Goal: Task Accomplishment & Management: Complete application form

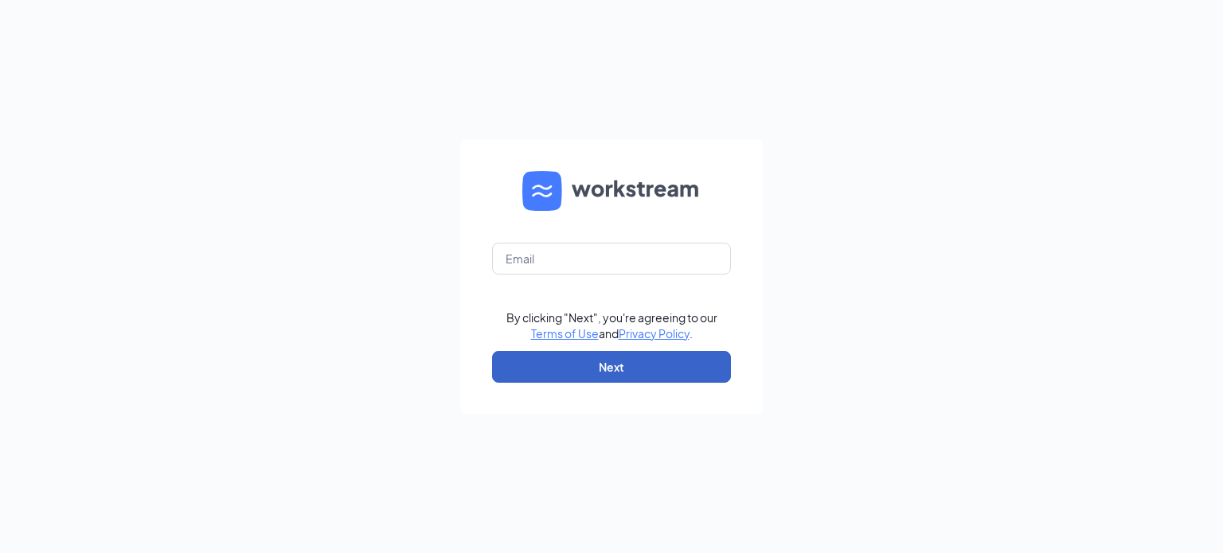
click at [578, 360] on button "Next" at bounding box center [611, 367] width 239 height 32
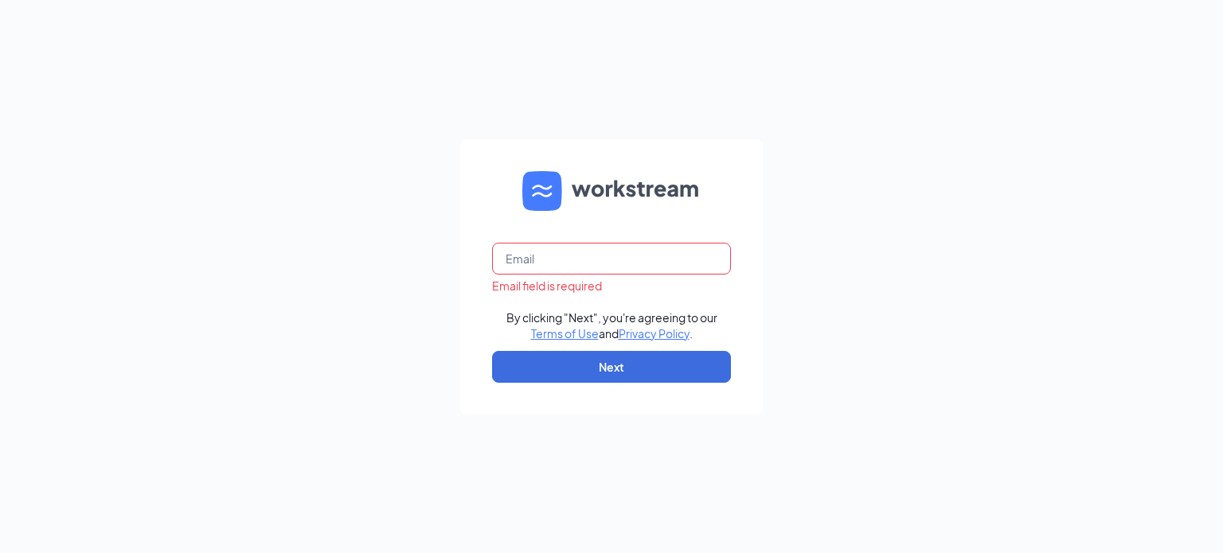
click at [617, 258] on input "text" at bounding box center [611, 259] width 239 height 32
click at [662, 262] on input "text" at bounding box center [611, 259] width 239 height 32
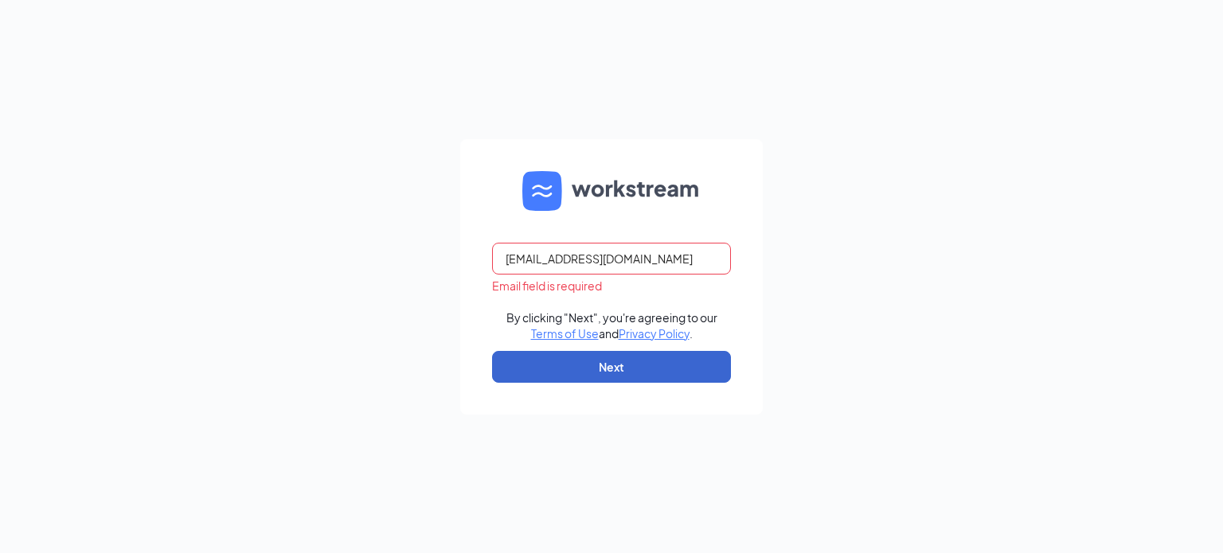
type input "reginaj@wenesco.biz"
click at [617, 358] on button "Next" at bounding box center [611, 367] width 239 height 32
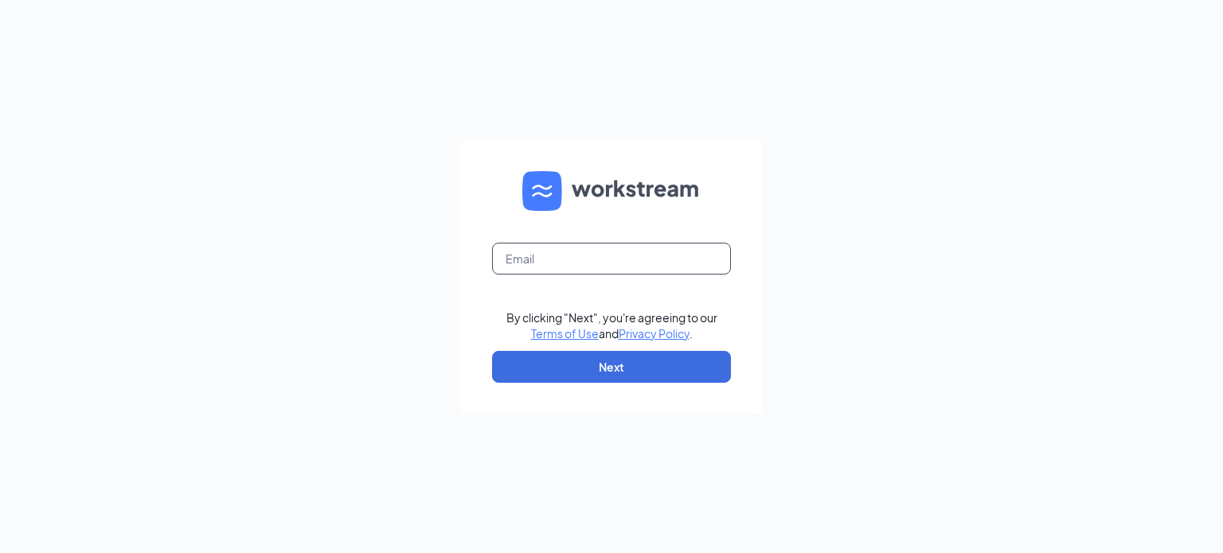
click at [650, 256] on input "text" at bounding box center [611, 259] width 239 height 32
type input "[EMAIL_ADDRESS][DOMAIN_NAME]"
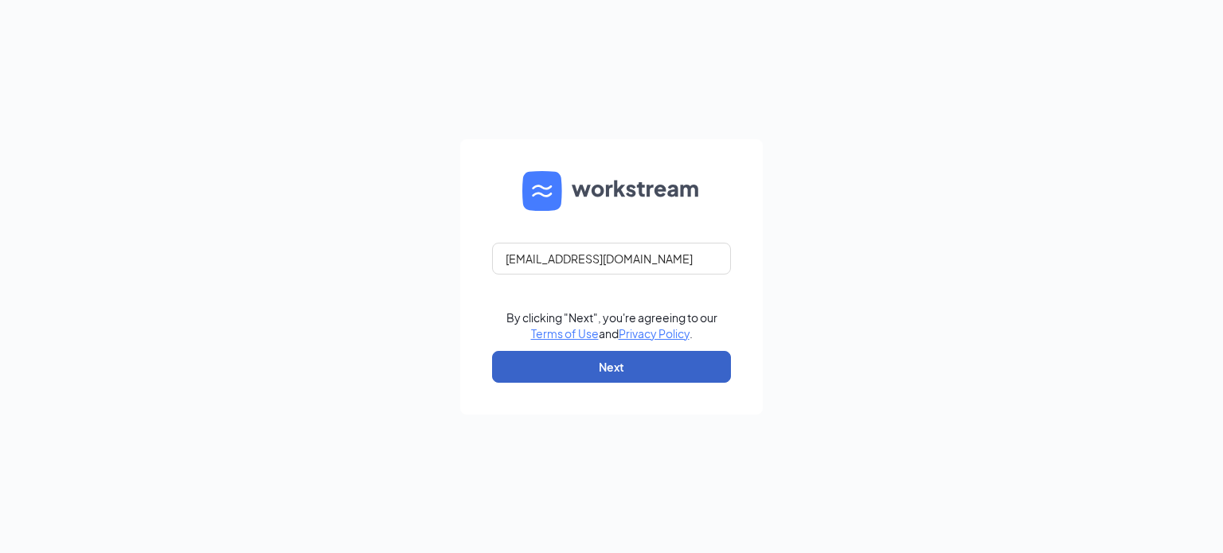
click at [568, 365] on button "Next" at bounding box center [611, 367] width 239 height 32
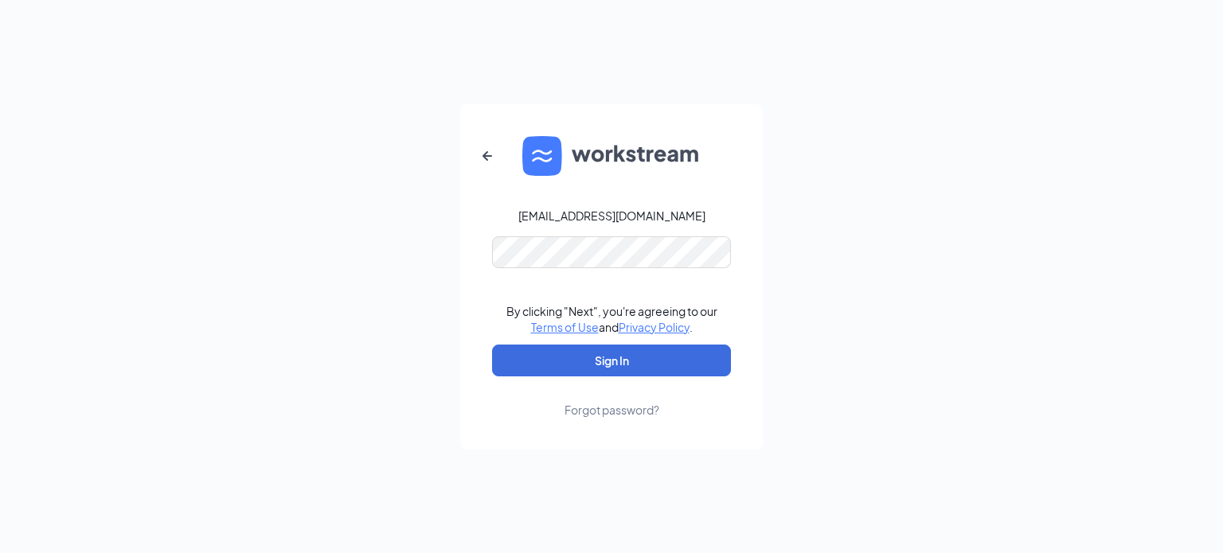
click at [622, 409] on div "Forgot password?" at bounding box center [611, 410] width 95 height 16
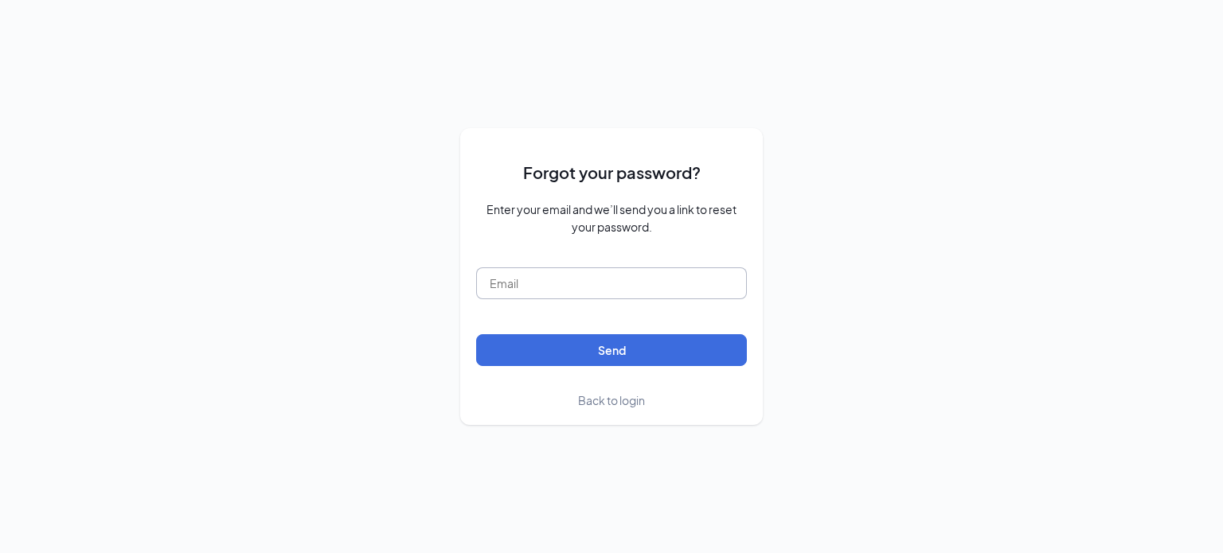
click at [592, 289] on input "text" at bounding box center [611, 283] width 271 height 32
type input "[EMAIL_ADDRESS][DOMAIN_NAME]"
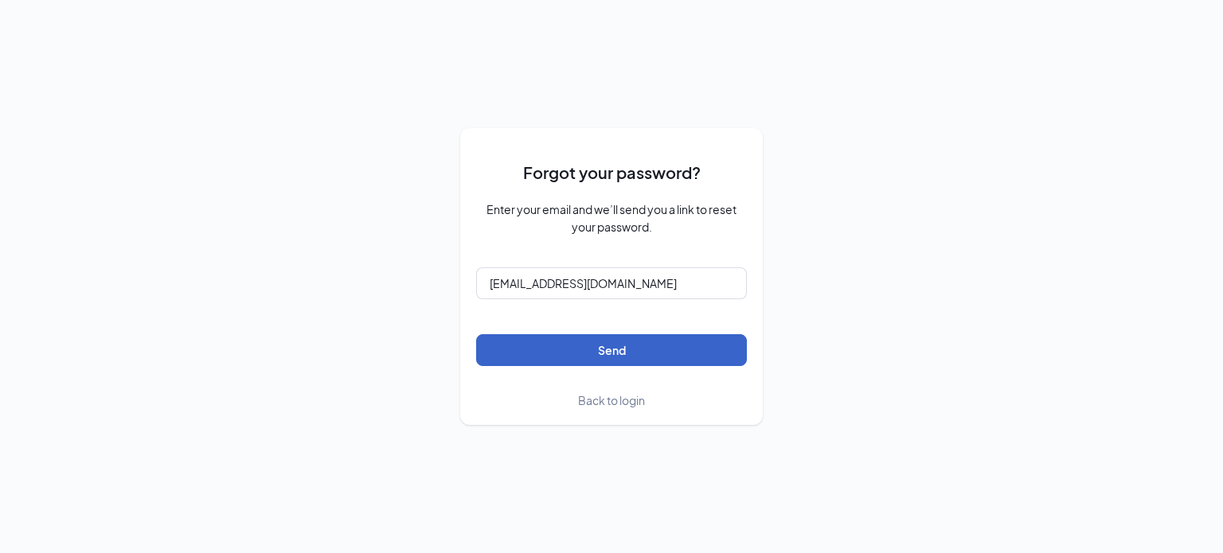
click at [511, 339] on button "Send" at bounding box center [611, 350] width 271 height 32
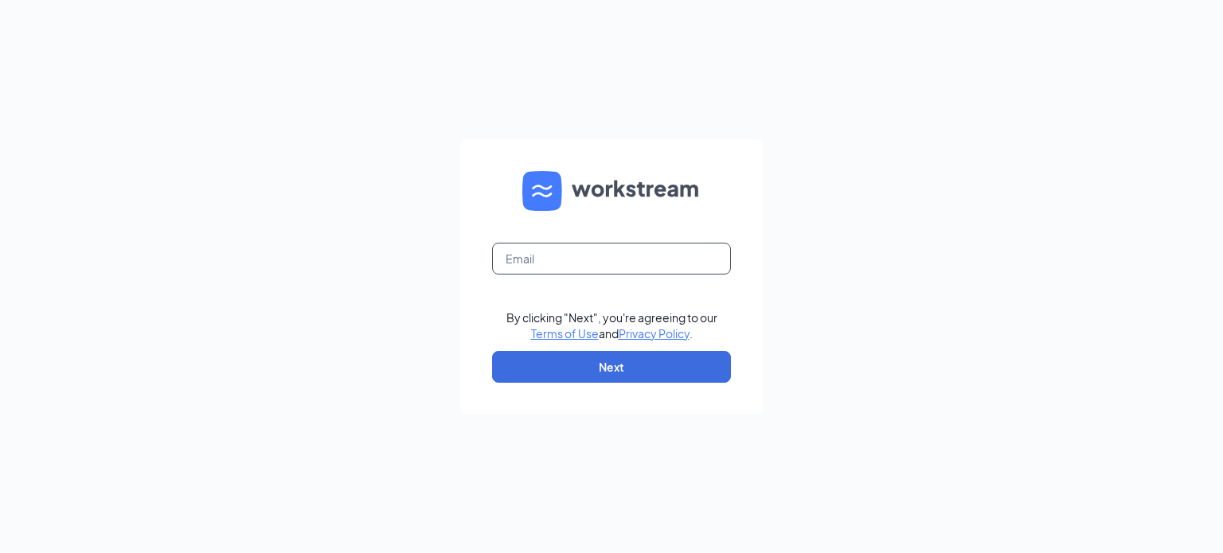
click at [692, 260] on input "text" at bounding box center [611, 259] width 239 height 32
type input "[EMAIL_ADDRESS][DOMAIN_NAME]"
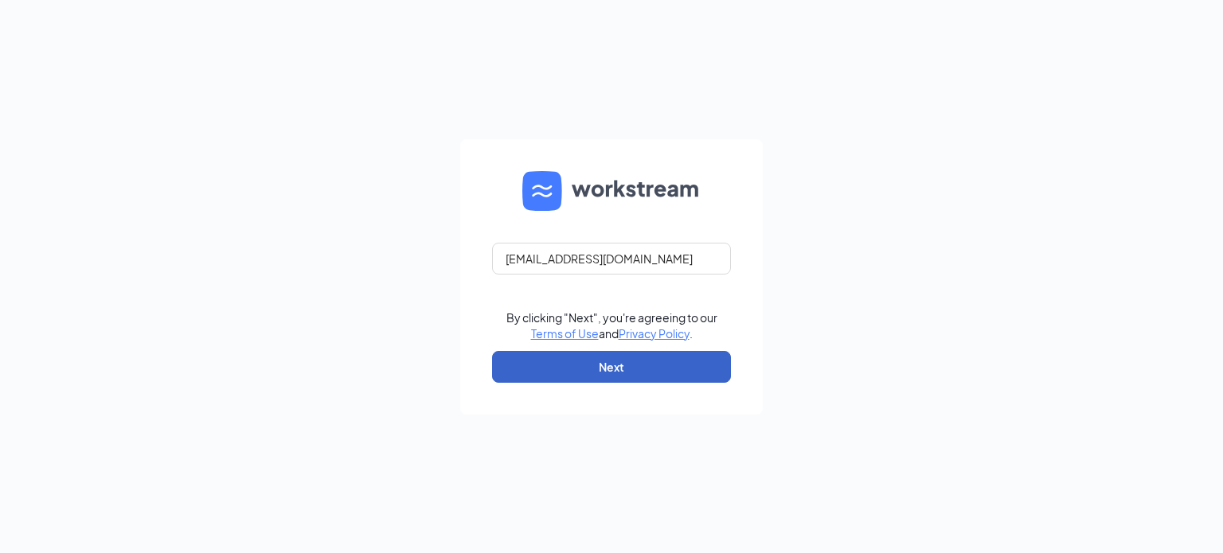
click at [549, 359] on button "Next" at bounding box center [611, 367] width 239 height 32
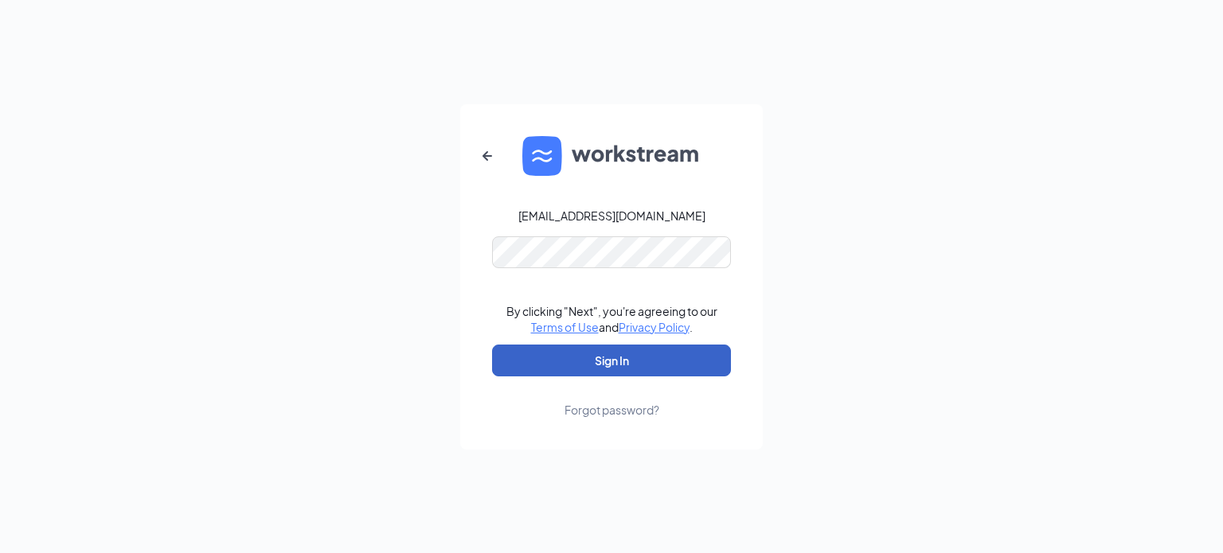
click at [529, 354] on button "Sign In" at bounding box center [611, 361] width 239 height 32
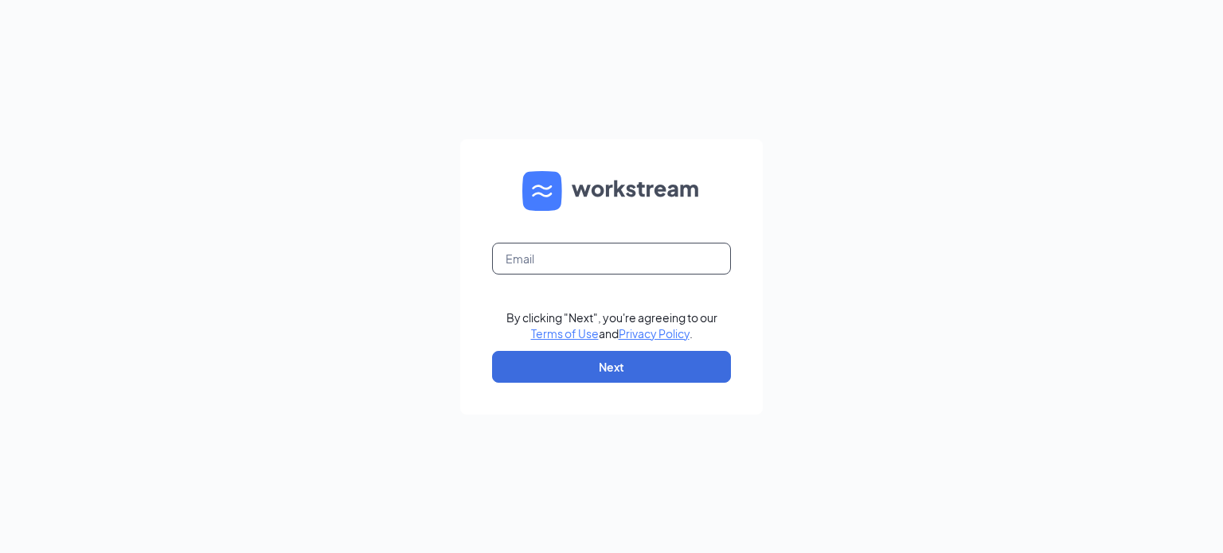
click at [627, 260] on input "text" at bounding box center [611, 259] width 239 height 32
type input "[EMAIL_ADDRESS][DOMAIN_NAME]"
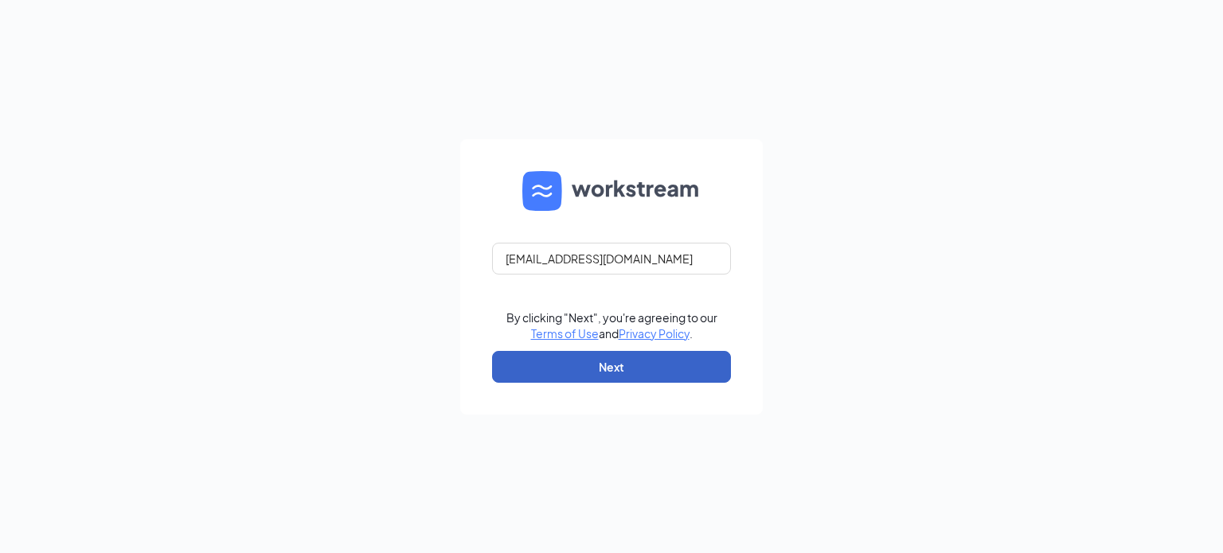
click at [525, 362] on button "Next" at bounding box center [611, 367] width 239 height 32
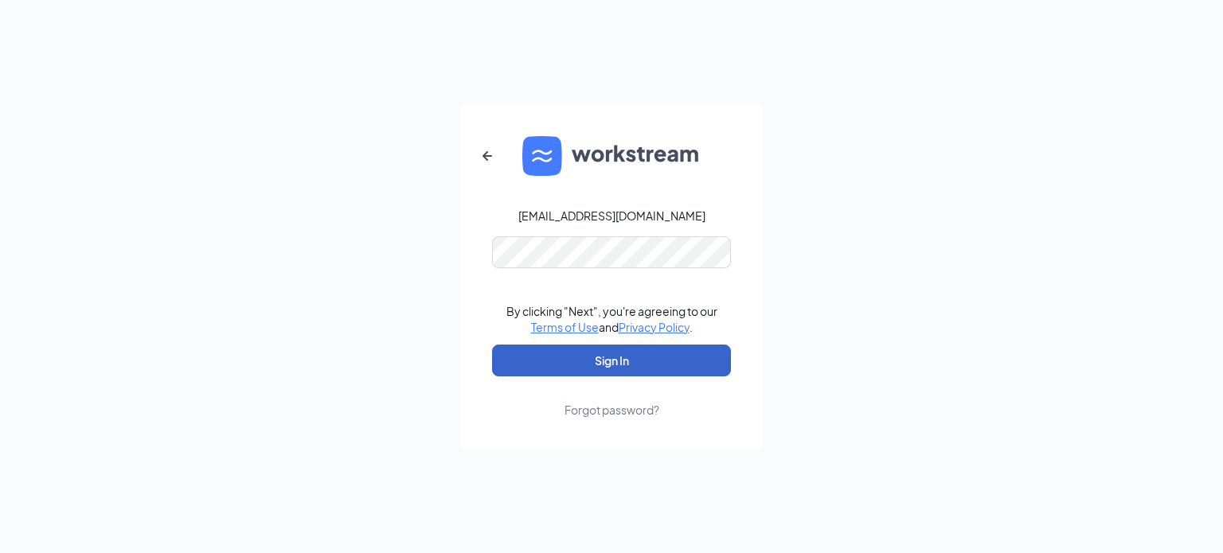
click at [522, 357] on button "Sign In" at bounding box center [611, 361] width 239 height 32
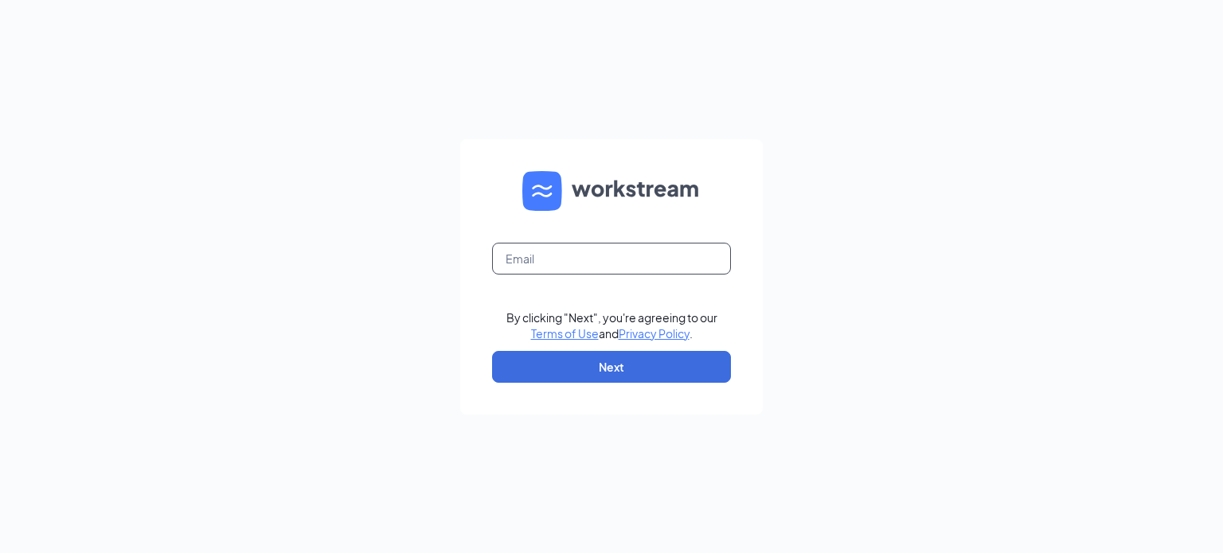
click at [684, 256] on input "text" at bounding box center [611, 259] width 239 height 32
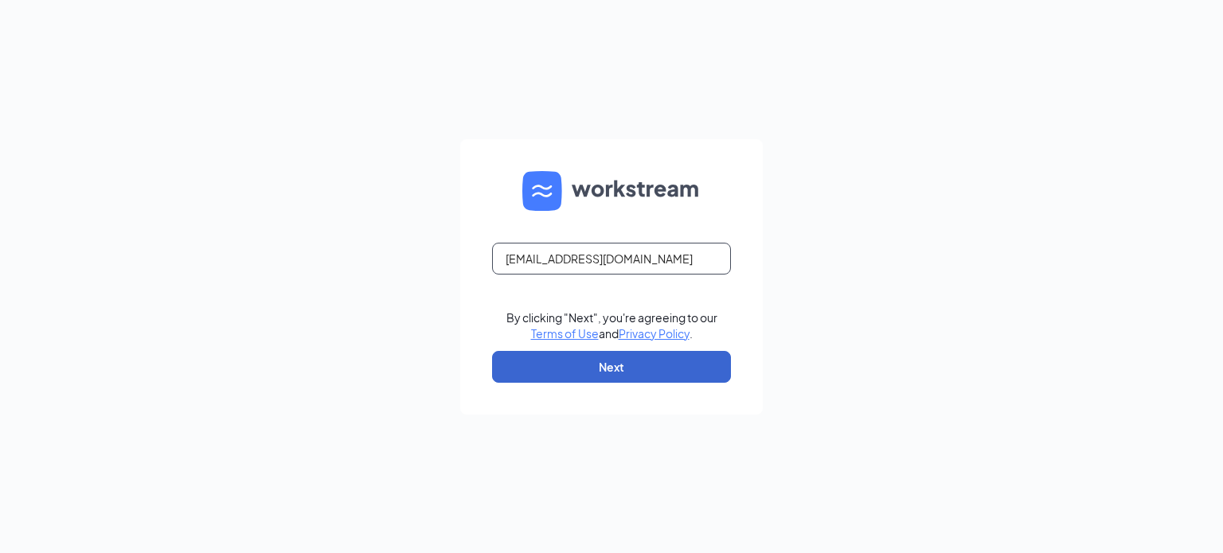
type input "[EMAIL_ADDRESS][DOMAIN_NAME]"
drag, startPoint x: 522, startPoint y: 365, endPoint x: 532, endPoint y: 353, distance: 15.3
click at [527, 363] on button "Next" at bounding box center [611, 367] width 239 height 32
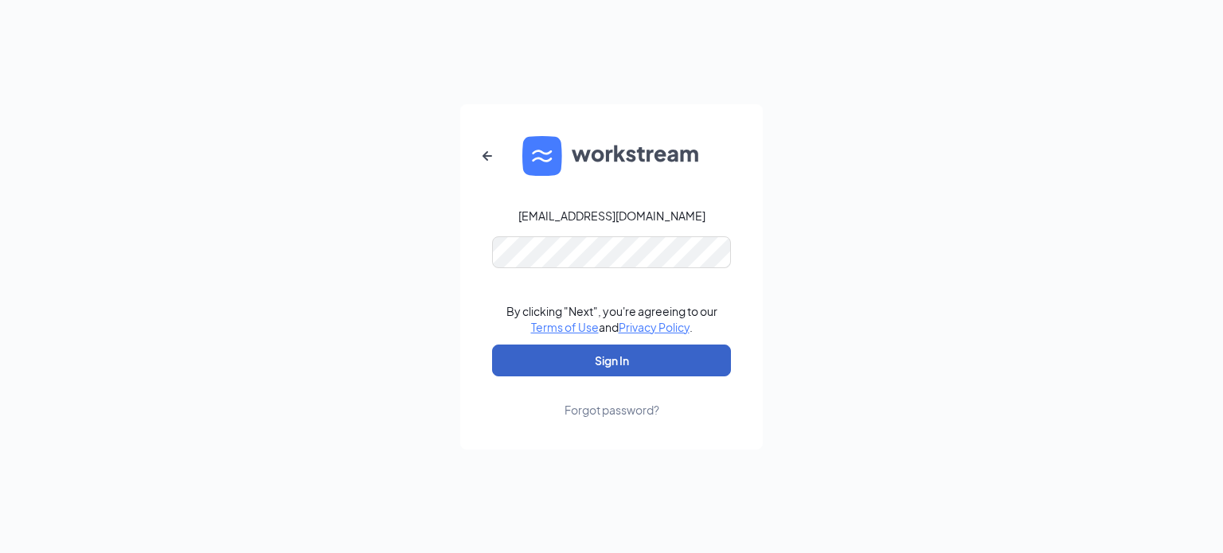
click at [570, 351] on button "Sign In" at bounding box center [611, 361] width 239 height 32
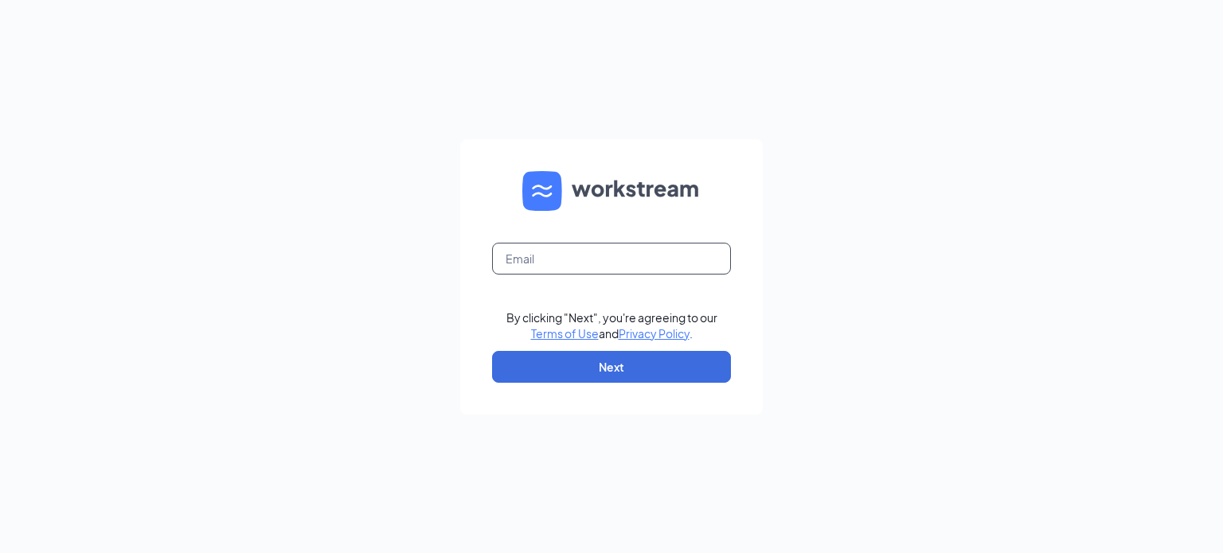
click at [616, 248] on input "text" at bounding box center [611, 259] width 239 height 32
type input "111@wenesco.biz"
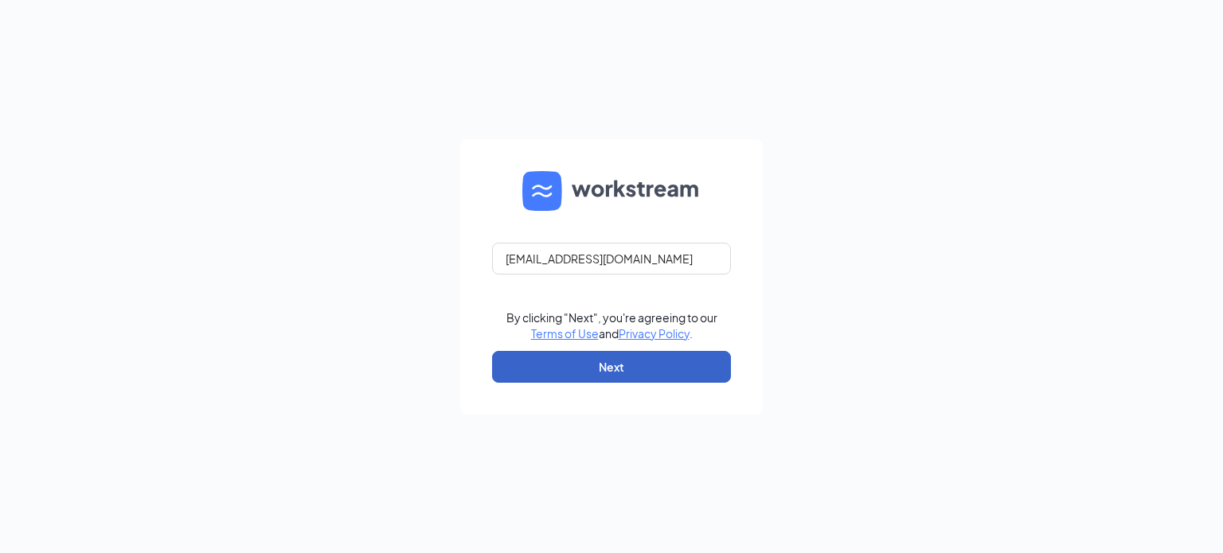
click at [541, 369] on button "Next" at bounding box center [611, 367] width 239 height 32
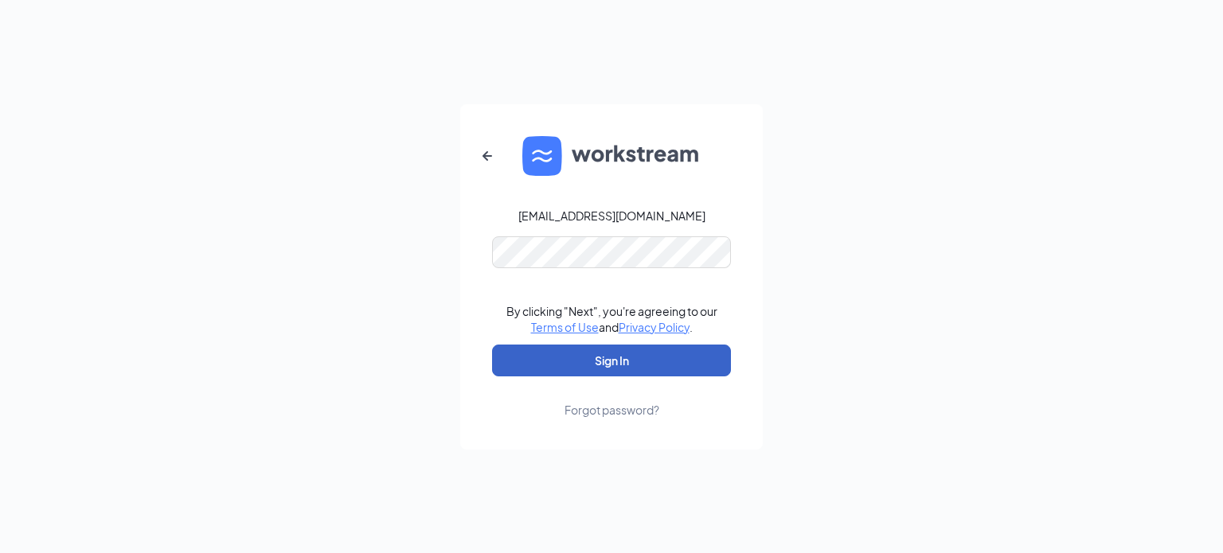
click at [532, 365] on button "Sign In" at bounding box center [611, 361] width 239 height 32
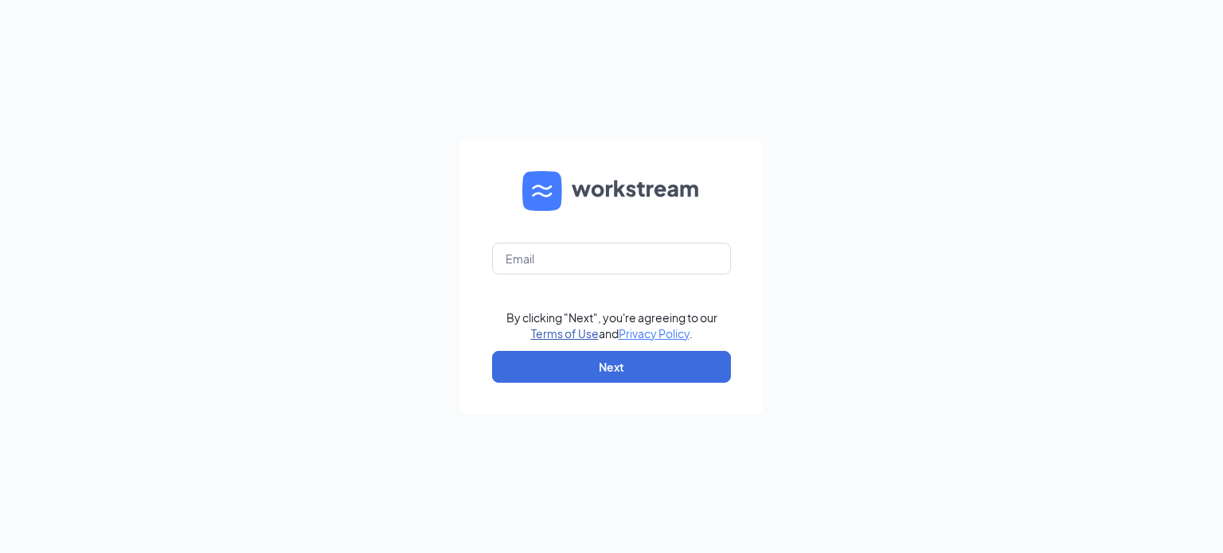
click at [556, 334] on link "Terms of Use" at bounding box center [565, 333] width 68 height 14
